Goal: Transaction & Acquisition: Purchase product/service

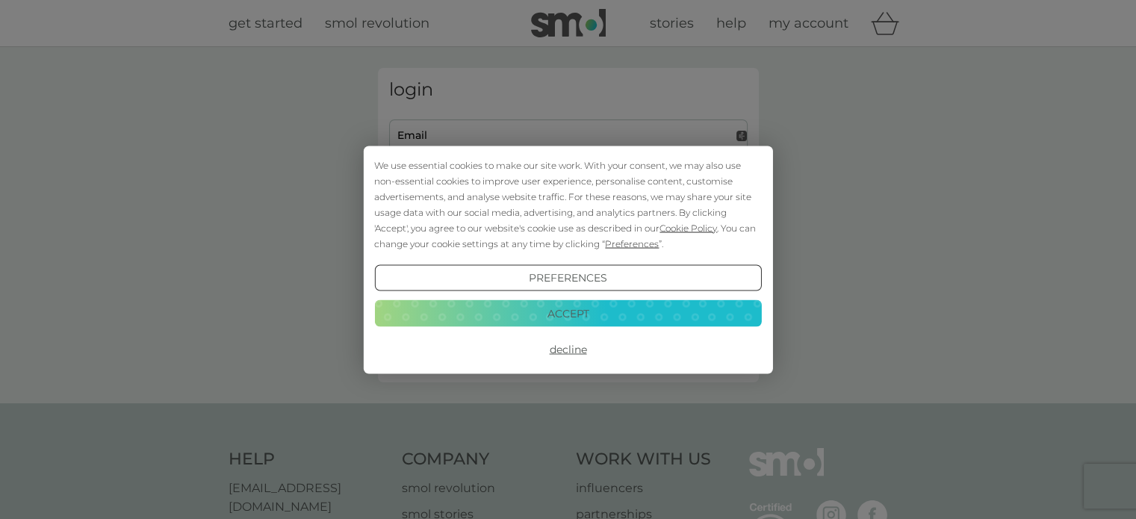
type input "clubtaff@gmail.com"
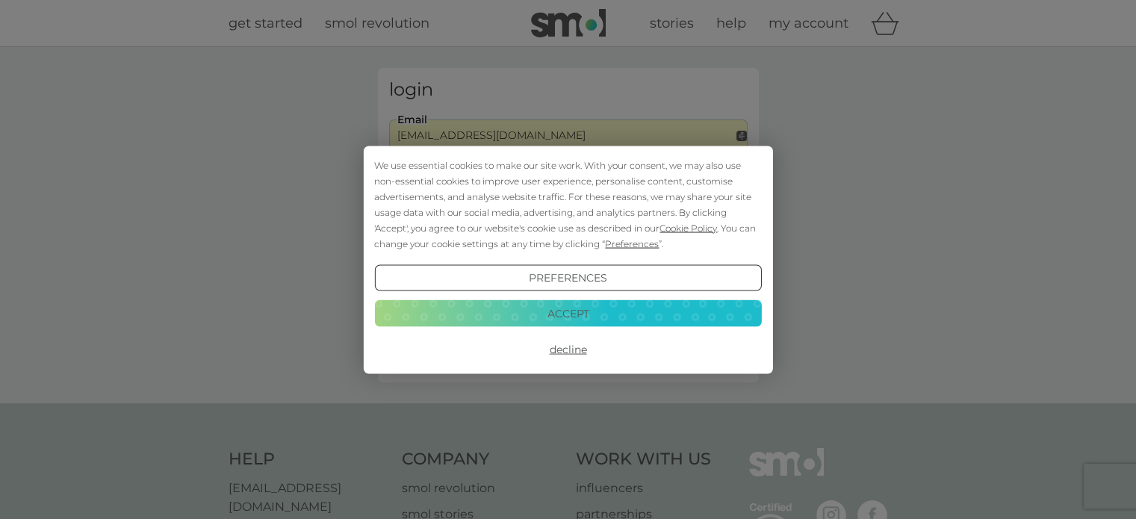
click at [628, 314] on button "Accept" at bounding box center [567, 313] width 387 height 27
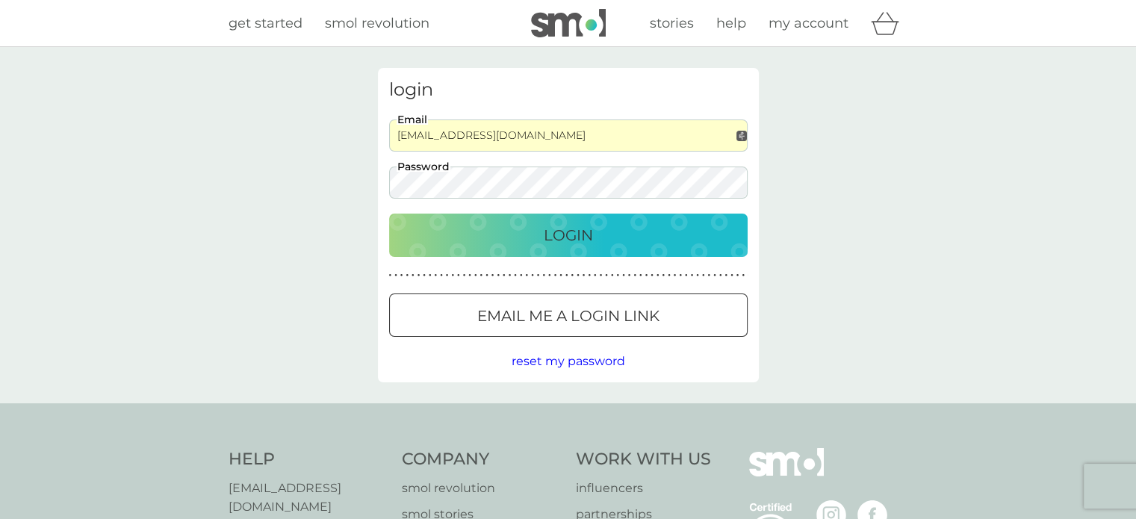
click at [628, 237] on div "Login" at bounding box center [568, 235] width 329 height 24
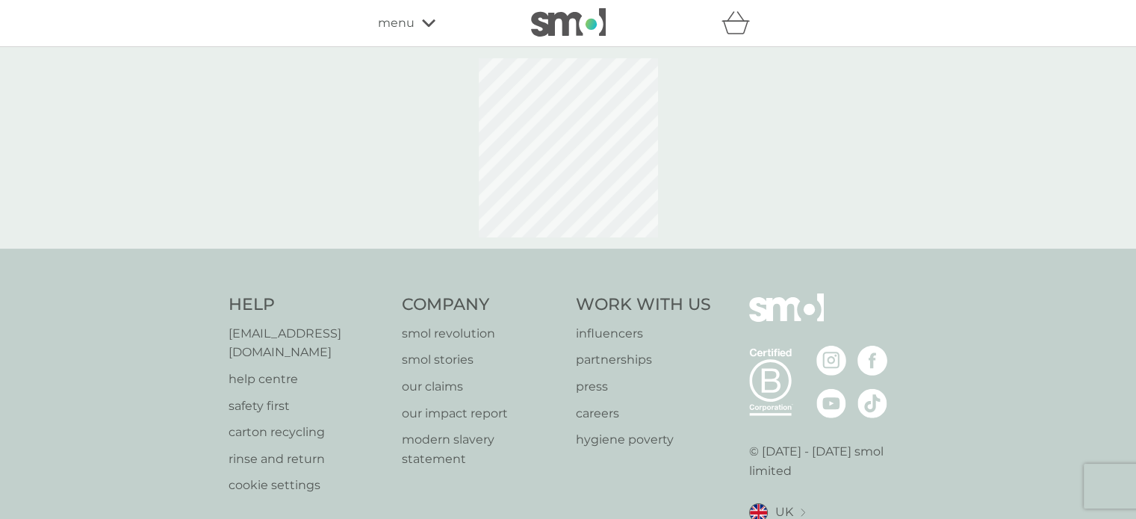
select select "112"
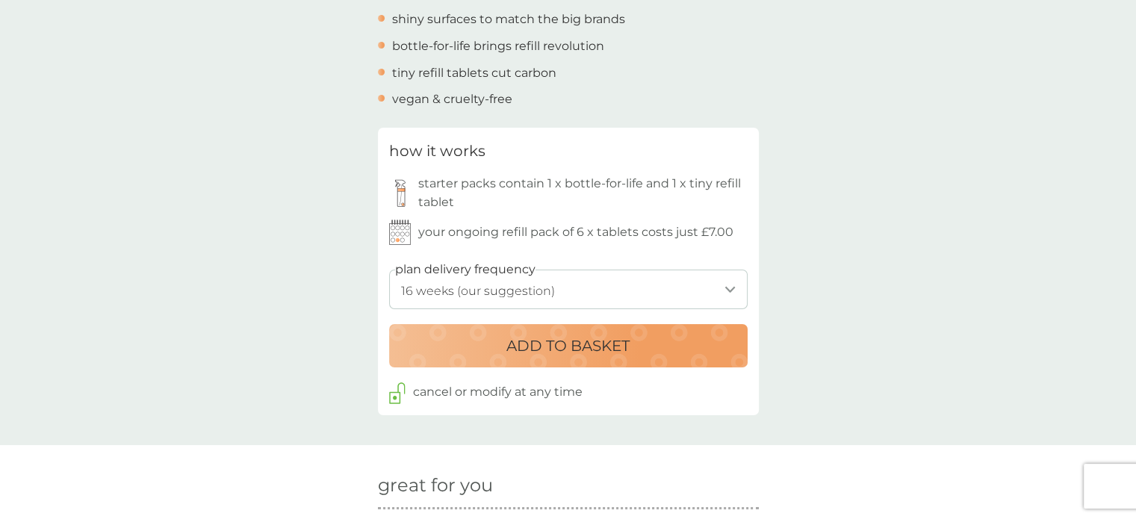
scroll to position [523, 0]
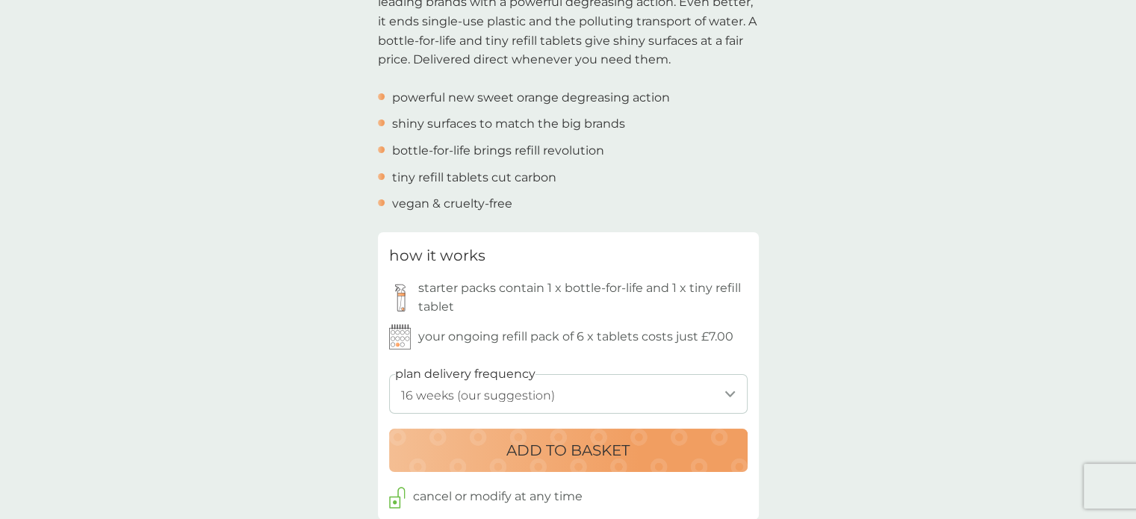
click at [606, 447] on p "ADD TO BASKET" at bounding box center [567, 450] width 123 height 24
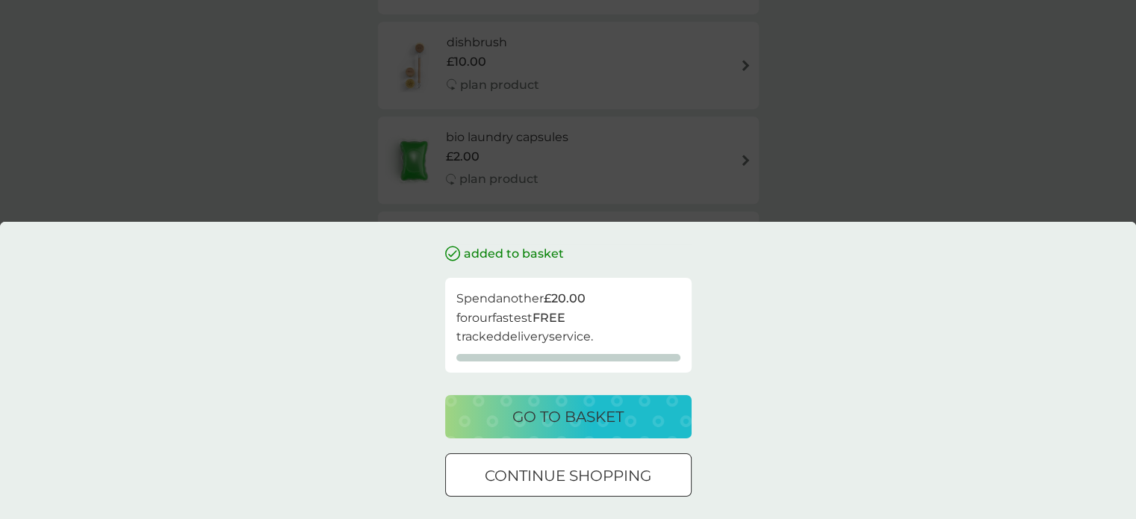
scroll to position [971, 0]
